Goal: Task Accomplishment & Management: Use online tool/utility

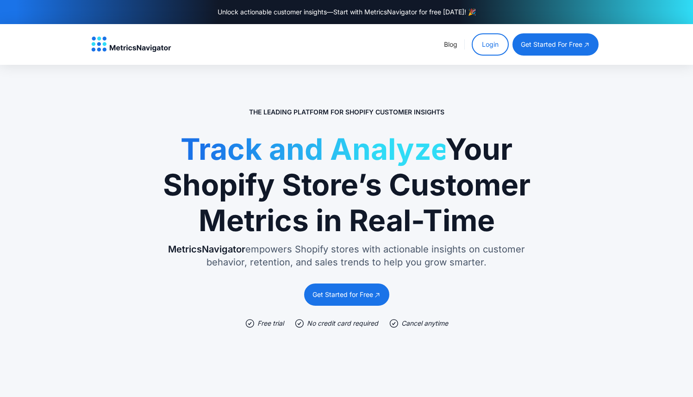
click at [484, 44] on link "Login" at bounding box center [490, 44] width 37 height 22
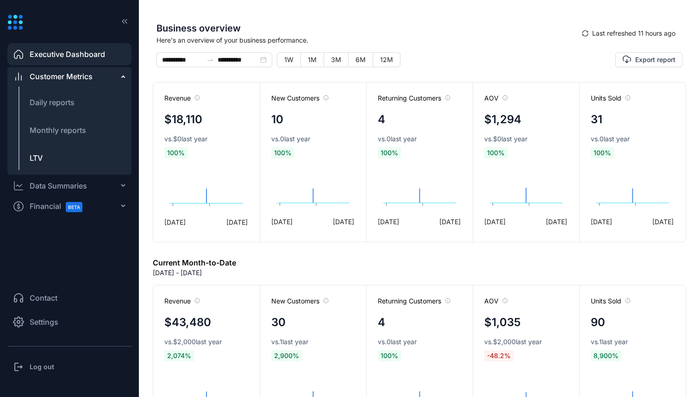
click at [47, 153] on li "LTV" at bounding box center [69, 158] width 124 height 22
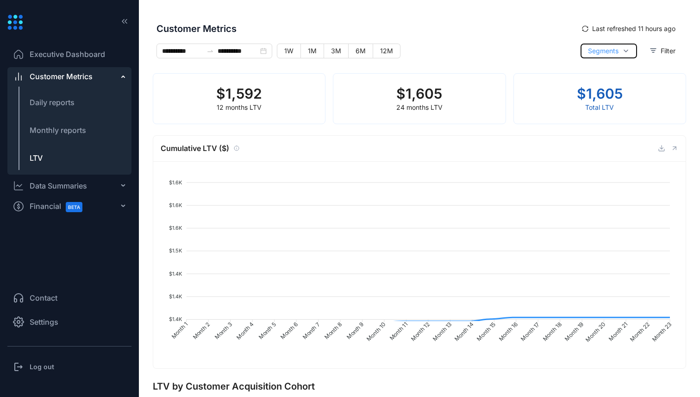
click at [609, 49] on span "Segments" at bounding box center [603, 51] width 31 height 10
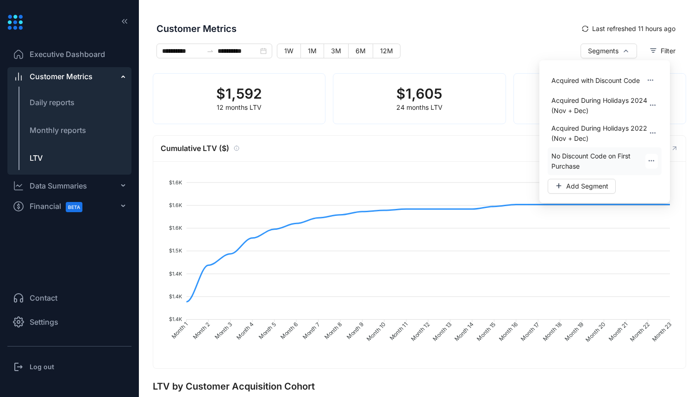
click at [583, 163] on span "No Discount Code on First Purchase" at bounding box center [599, 161] width 94 height 20
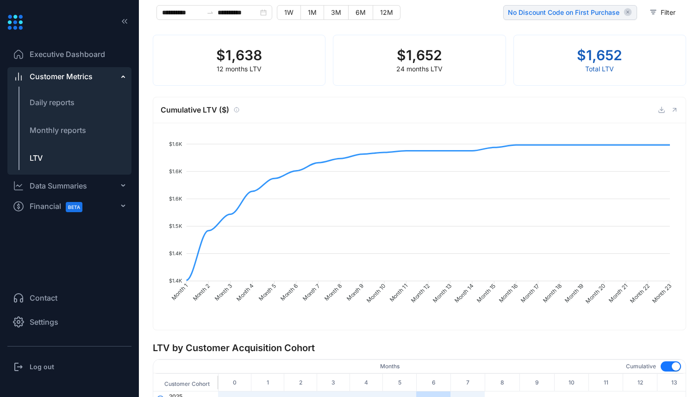
scroll to position [34, 0]
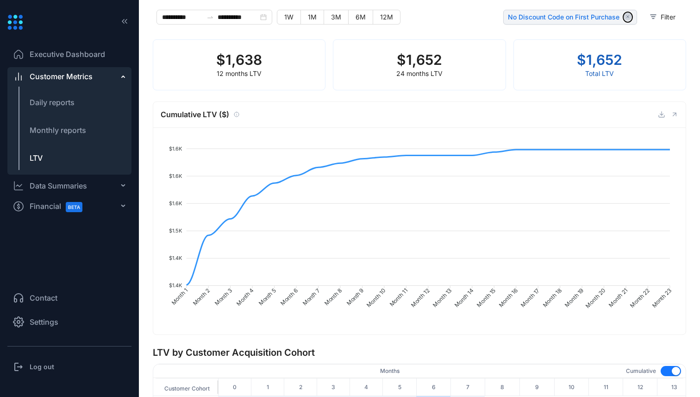
click at [627, 18] on icon "button" at bounding box center [628, 17] width 8 height 8
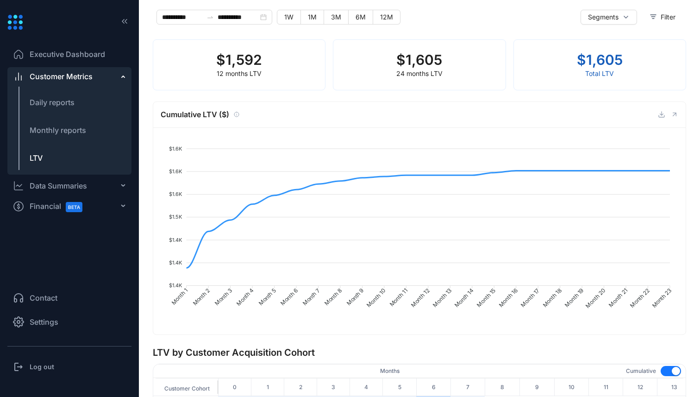
click at [479, 300] on tspan "Month 15" at bounding box center [487, 298] width 22 height 22
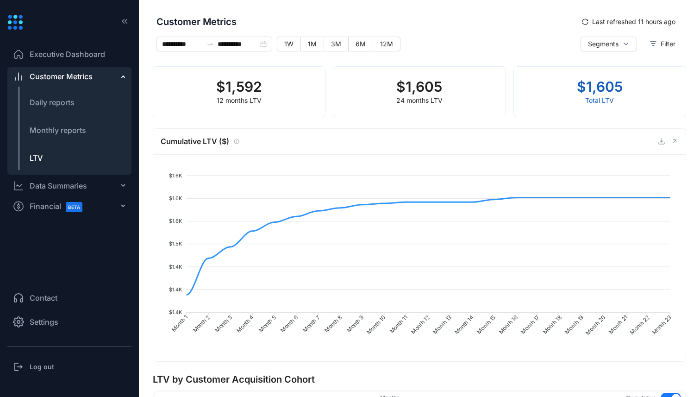
scroll to position [0, 0]
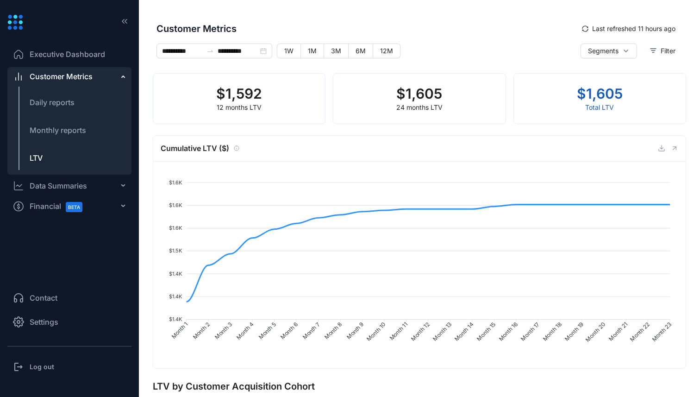
click at [75, 56] on span "Executive Dashboard" at bounding box center [67, 54] width 75 height 11
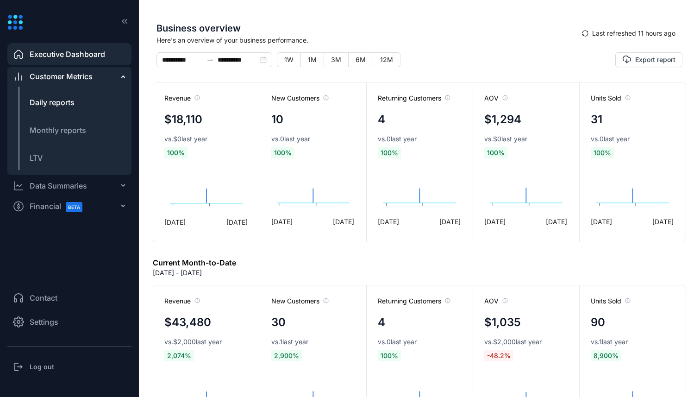
click at [73, 99] on span "Daily reports" at bounding box center [52, 102] width 45 height 9
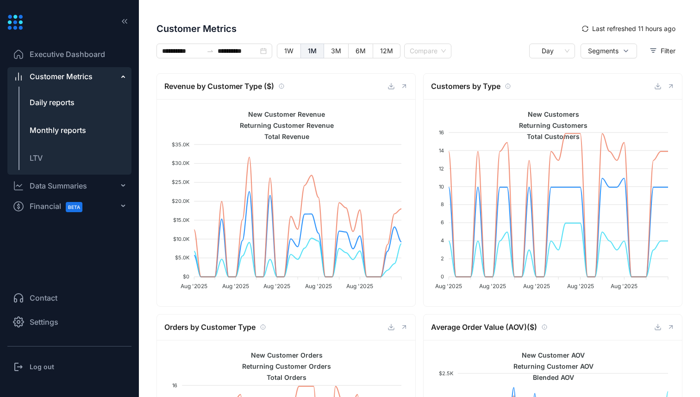
click at [77, 134] on span "Monthly reports" at bounding box center [58, 129] width 56 height 9
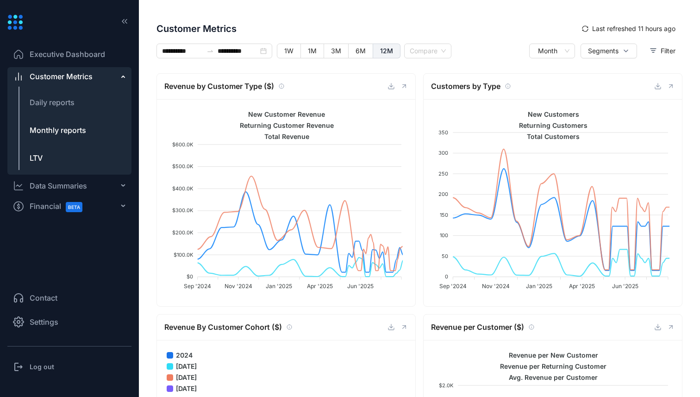
click at [70, 154] on li "LTV" at bounding box center [69, 158] width 124 height 22
type input "**********"
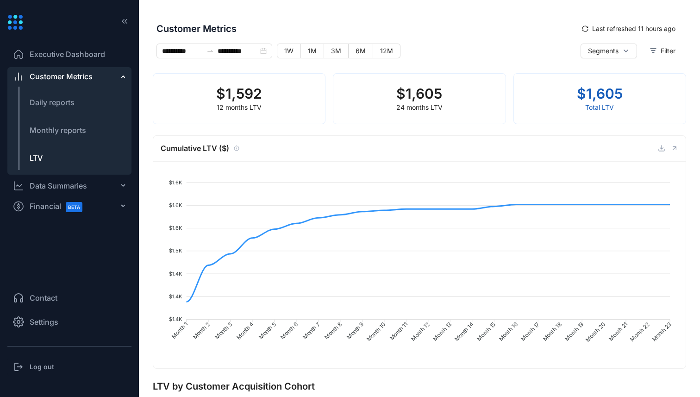
click at [113, 266] on ul "Executive Dashboard Customer Metrics Daily reports Monthly reports LTV Data Sum…" at bounding box center [69, 157] width 124 height 232
click at [52, 295] on span "Contact" at bounding box center [44, 297] width 28 height 11
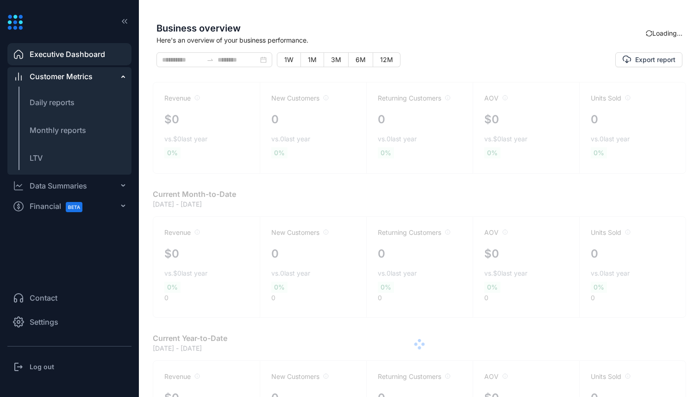
type input "**********"
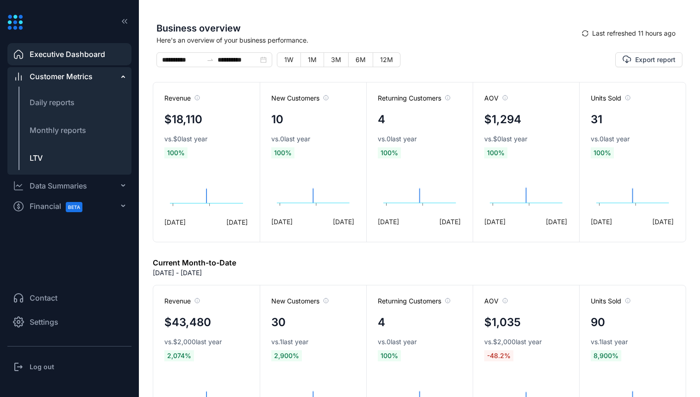
click at [47, 150] on li "LTV" at bounding box center [69, 158] width 124 height 22
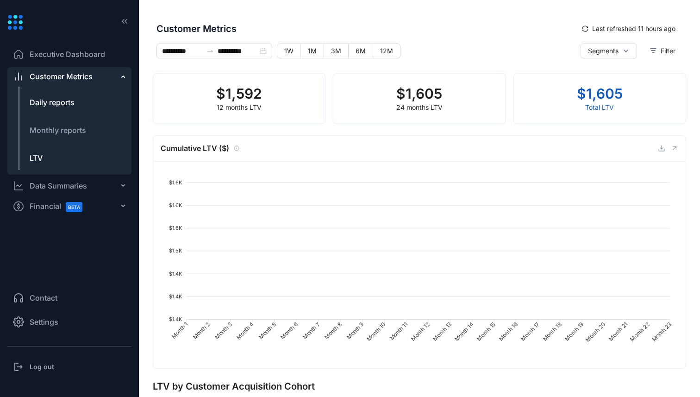
click at [62, 104] on span "Daily reports" at bounding box center [52, 102] width 45 height 9
type input "**********"
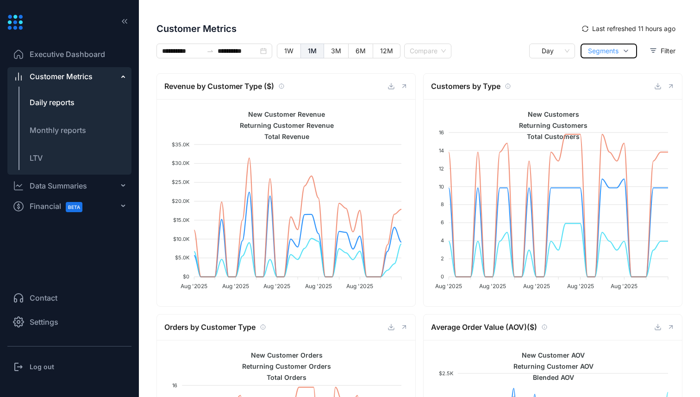
click at [602, 50] on span "Segments" at bounding box center [603, 51] width 31 height 10
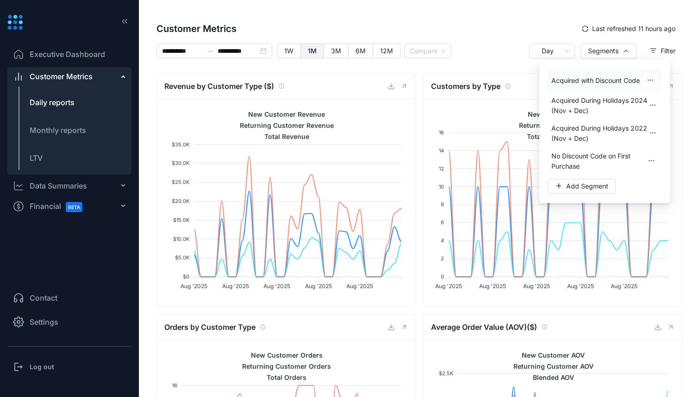
click at [589, 84] on span "Acquired with Discount Code" at bounding box center [596, 80] width 88 height 10
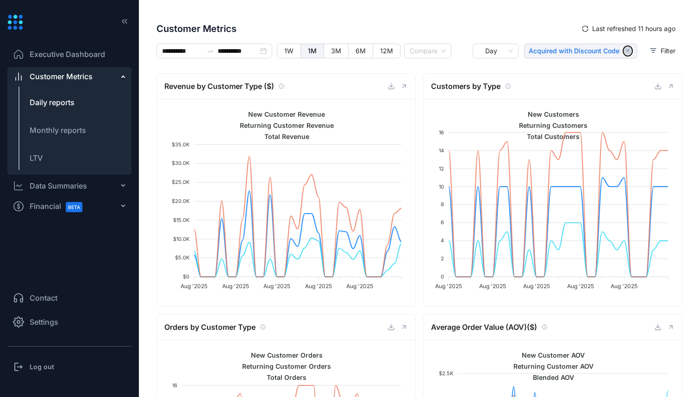
click at [627, 49] on icon "button" at bounding box center [628, 51] width 8 height 8
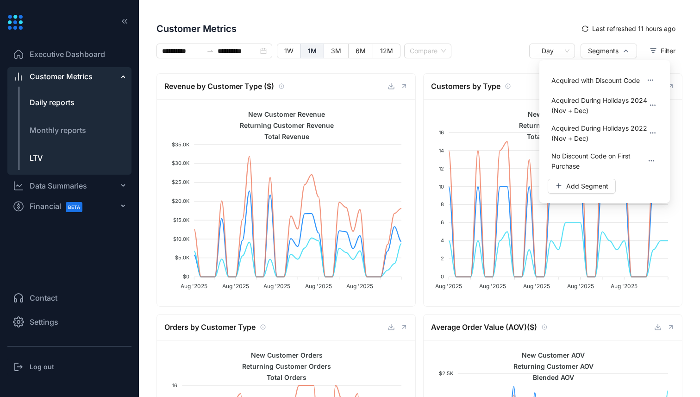
click at [37, 154] on span "LTV" at bounding box center [36, 157] width 13 height 9
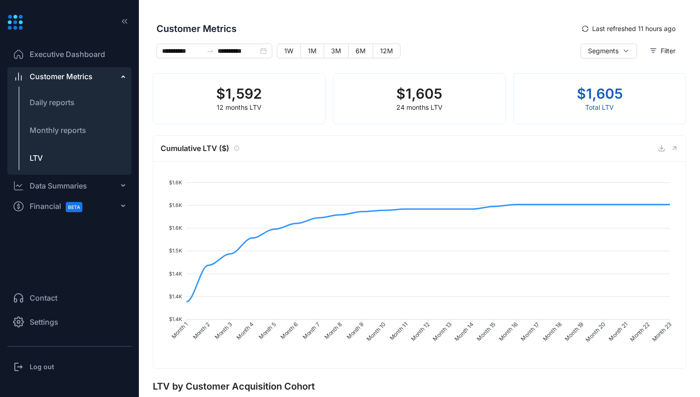
type input "**********"
click at [622, 49] on icon "button" at bounding box center [625, 50] width 7 height 7
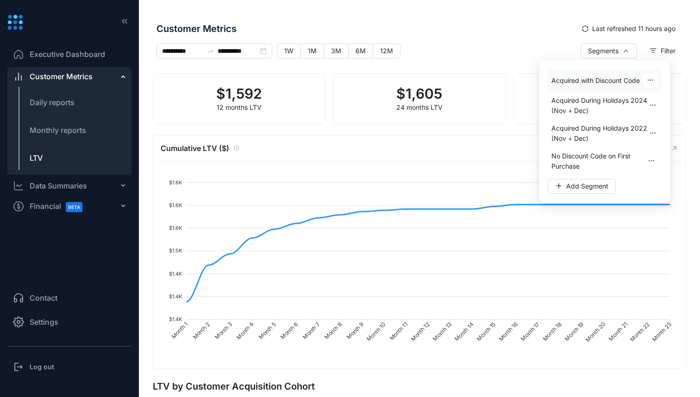
click at [601, 82] on span "Acquired with Discount Code" at bounding box center [596, 80] width 88 height 10
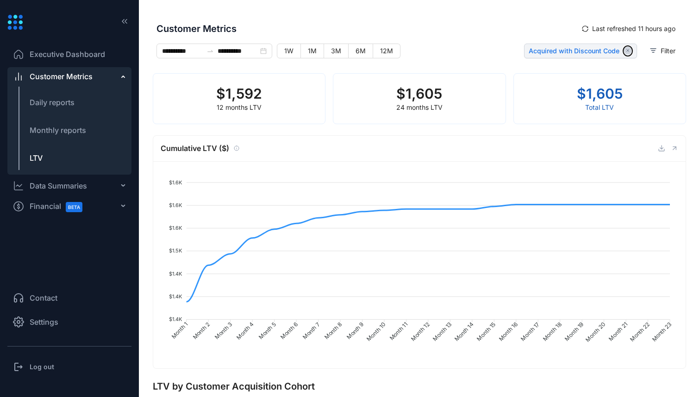
click at [626, 51] on icon "button" at bounding box center [628, 51] width 8 height 8
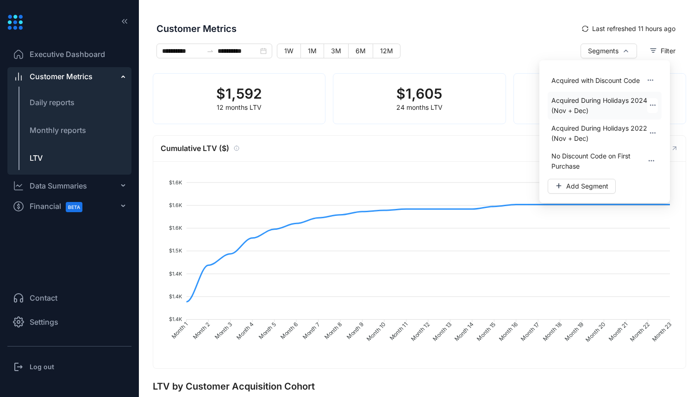
click at [610, 100] on span "Acquired During Holidays 2024 (Nov + Dec)" at bounding box center [600, 105] width 96 height 20
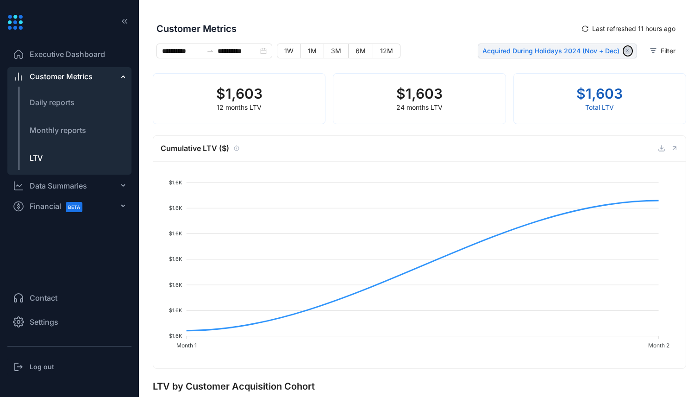
click at [627, 51] on icon "button" at bounding box center [628, 51] width 2 height 2
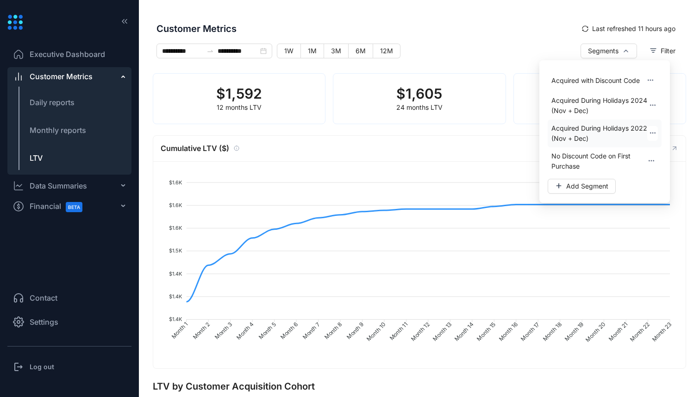
click at [588, 129] on span "Acquired During Holidays 2022 (Nov + Dec)" at bounding box center [600, 133] width 96 height 20
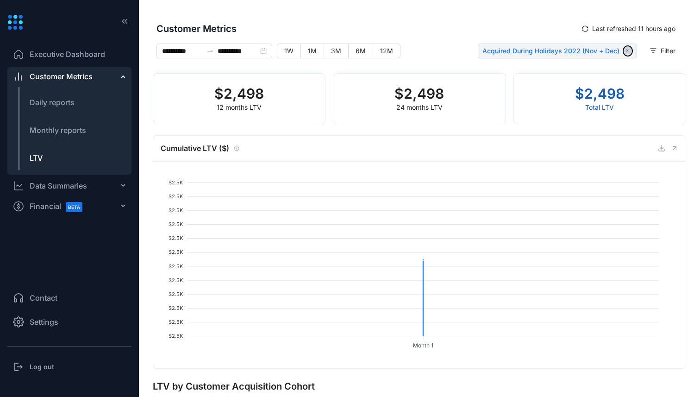
click at [627, 48] on icon "button" at bounding box center [627, 50] width 9 height 9
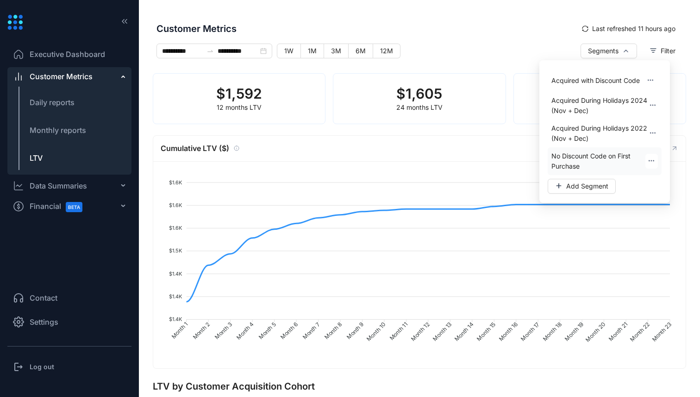
click at [596, 160] on span "No Discount Code on First Purchase" at bounding box center [599, 161] width 94 height 20
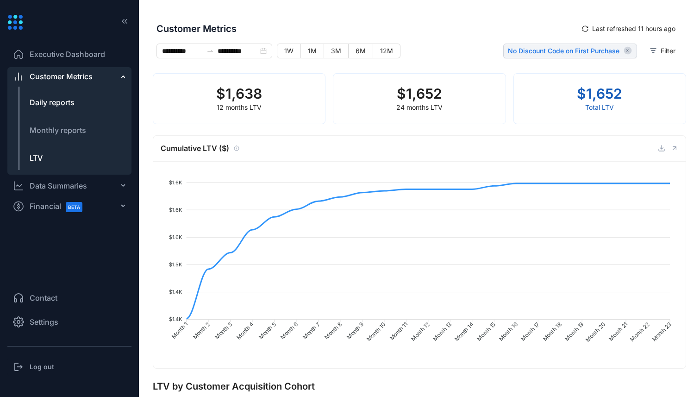
click at [52, 101] on span "Daily reports" at bounding box center [52, 102] width 45 height 9
type input "**********"
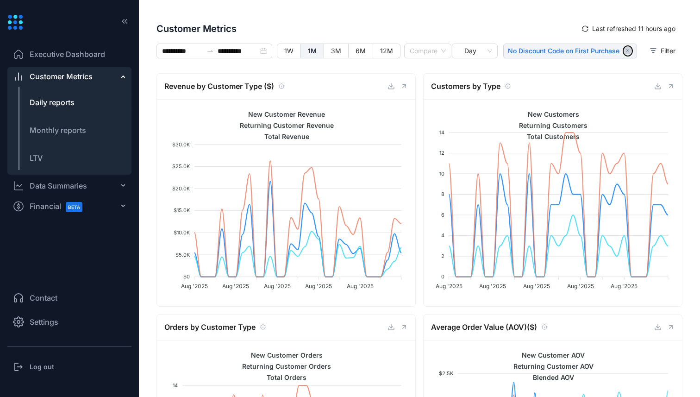
click at [624, 49] on icon "button" at bounding box center [628, 51] width 8 height 8
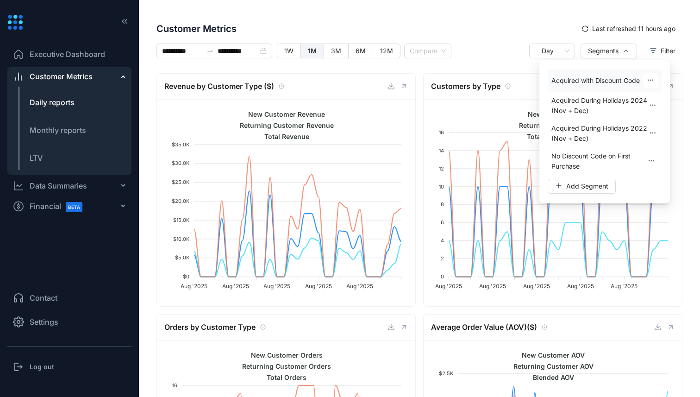
click at [591, 87] on li "Acquired with Discount Code" at bounding box center [605, 80] width 114 height 22
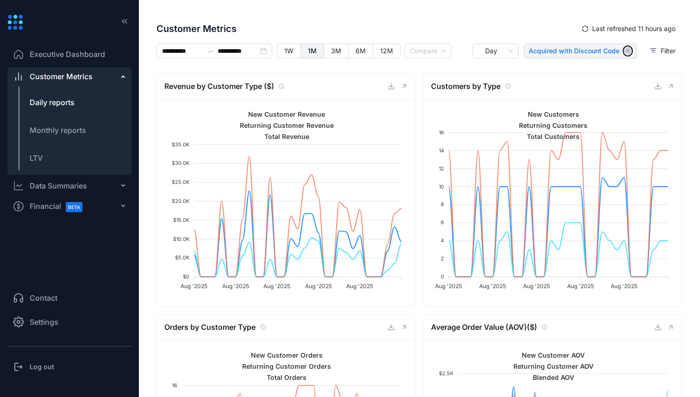
click at [627, 50] on icon "button" at bounding box center [628, 51] width 2 height 2
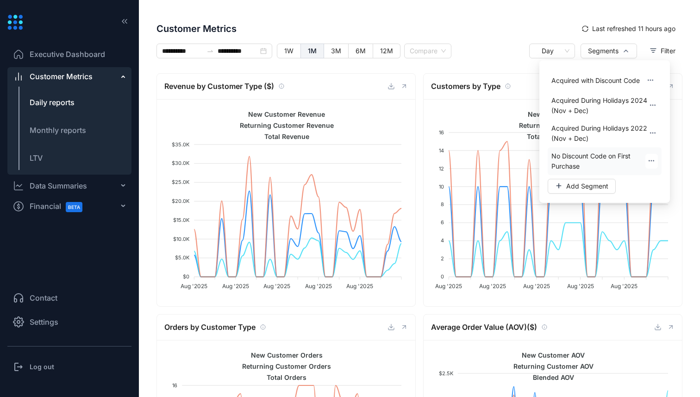
click at [578, 162] on span "No Discount Code on First Purchase" at bounding box center [599, 161] width 94 height 20
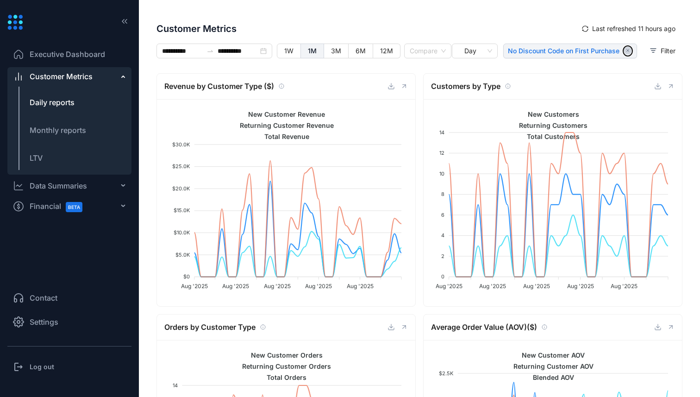
click at [625, 50] on icon "button" at bounding box center [628, 51] width 8 height 8
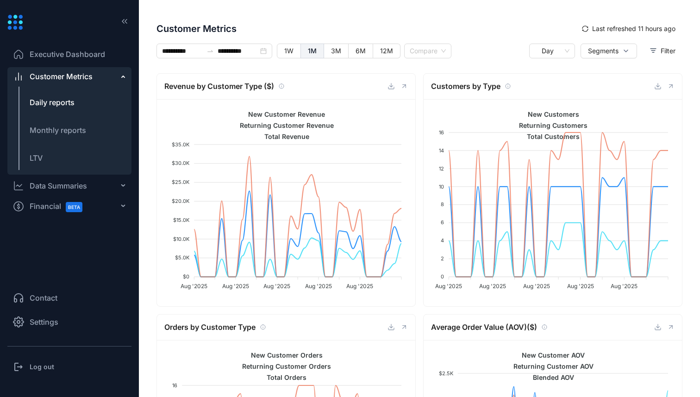
click at [490, 16] on div "Customer Metrics Last refreshed 11 hours ago" at bounding box center [419, 29] width 533 height 30
click at [49, 156] on li "LTV" at bounding box center [69, 158] width 124 height 22
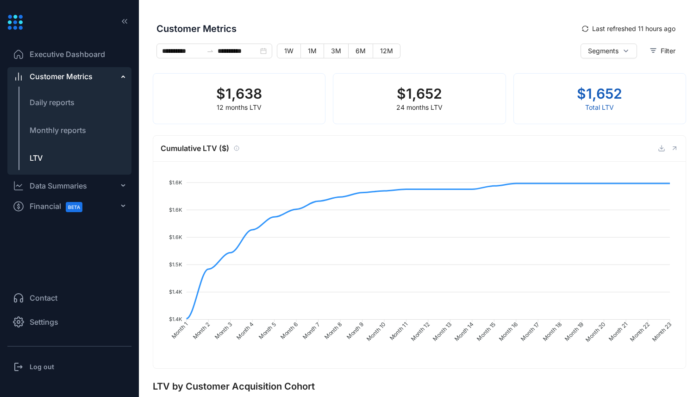
type input "**********"
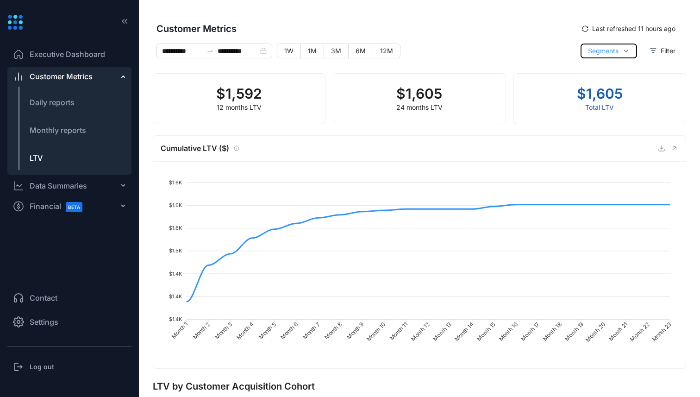
click at [622, 51] on icon "button" at bounding box center [625, 50] width 7 height 7
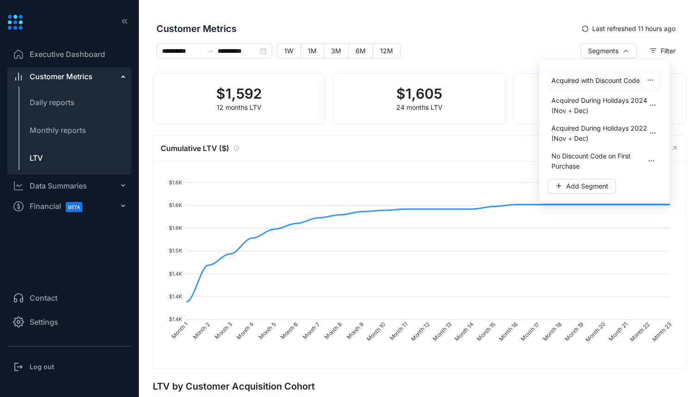
click at [608, 79] on span "Acquired with Discount Code" at bounding box center [596, 80] width 88 height 10
